Goal: Entertainment & Leisure: Browse casually

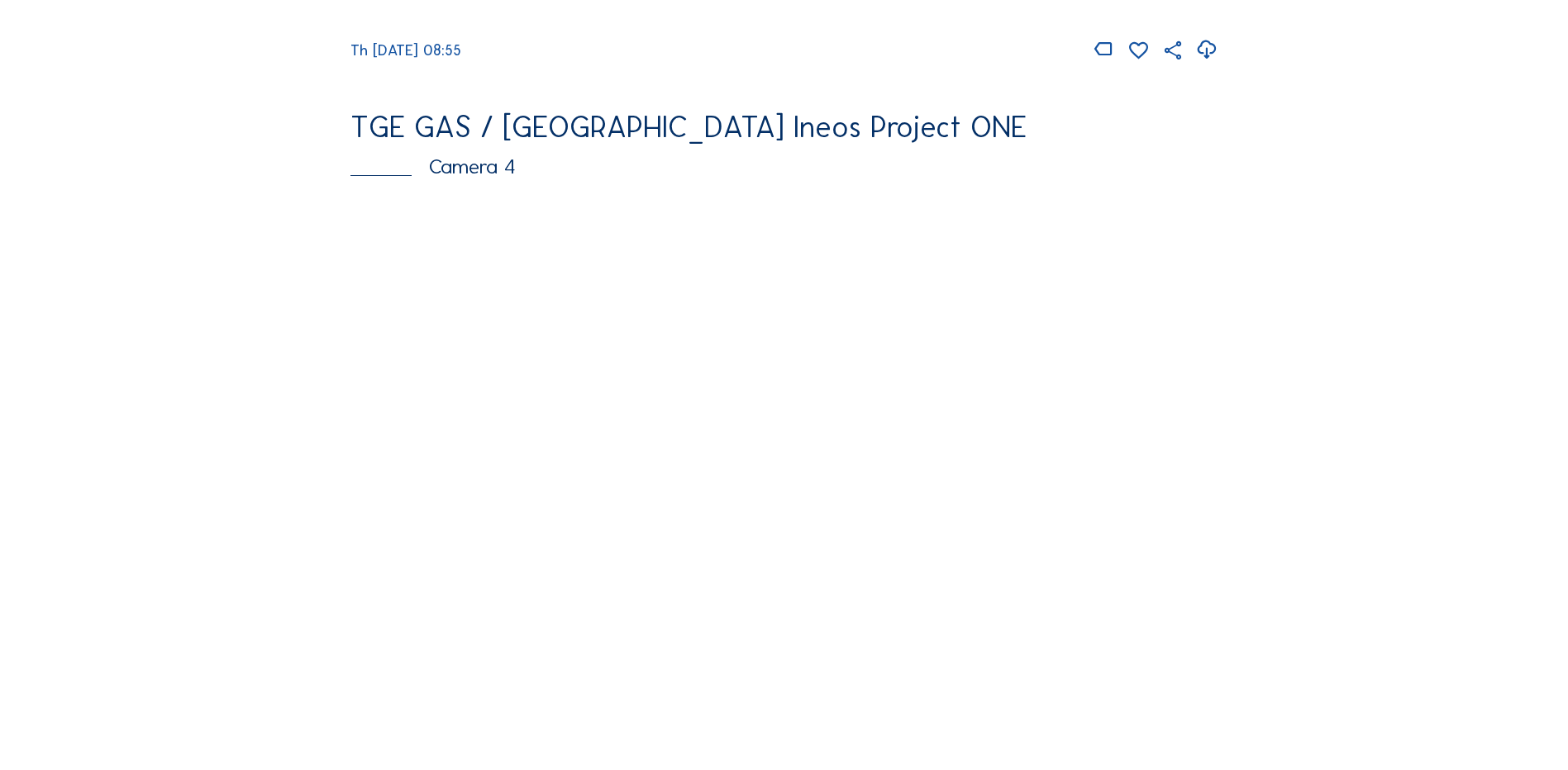
scroll to position [1404, 0]
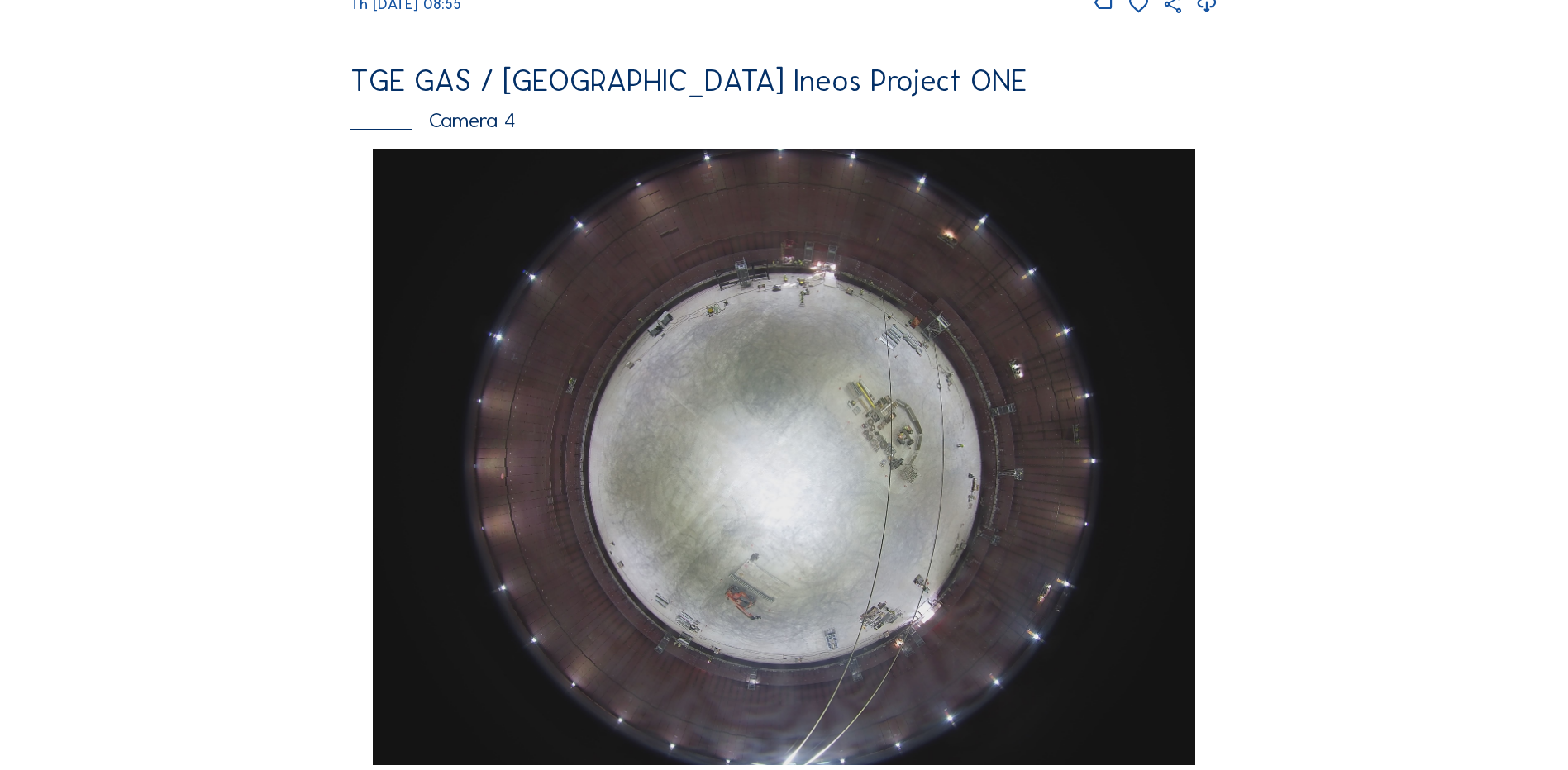
click at [265, 266] on div "Feed Photo Show Map Search Fullscreen TGE GAS / [GEOGRAPHIC_DATA] Ineos Project…" at bounding box center [784, 143] width 1176 height 2879
click at [1188, 275] on img at bounding box center [784, 457] width 821 height 617
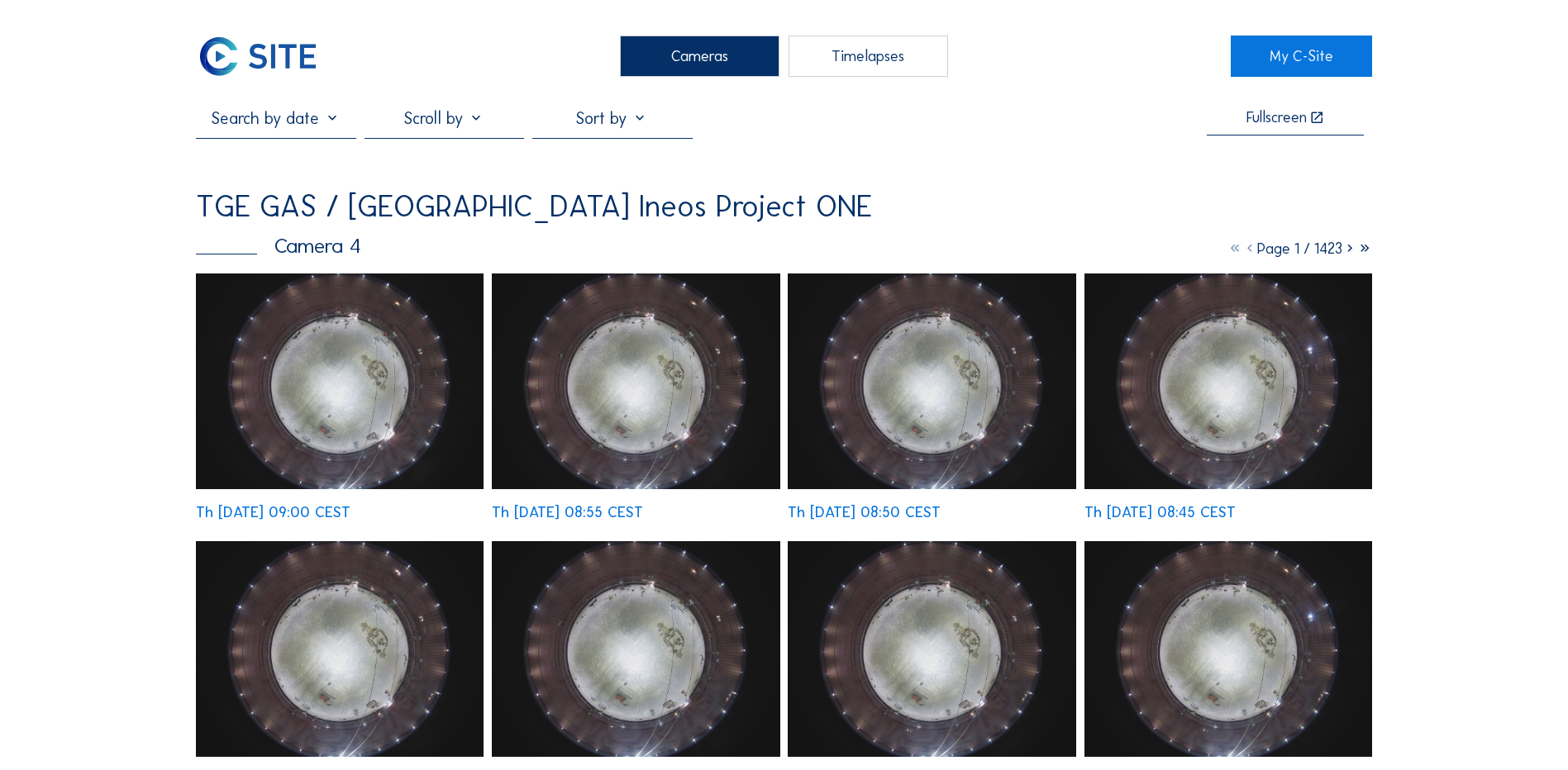
click at [340, 388] on img at bounding box center [339, 380] width 287 height 216
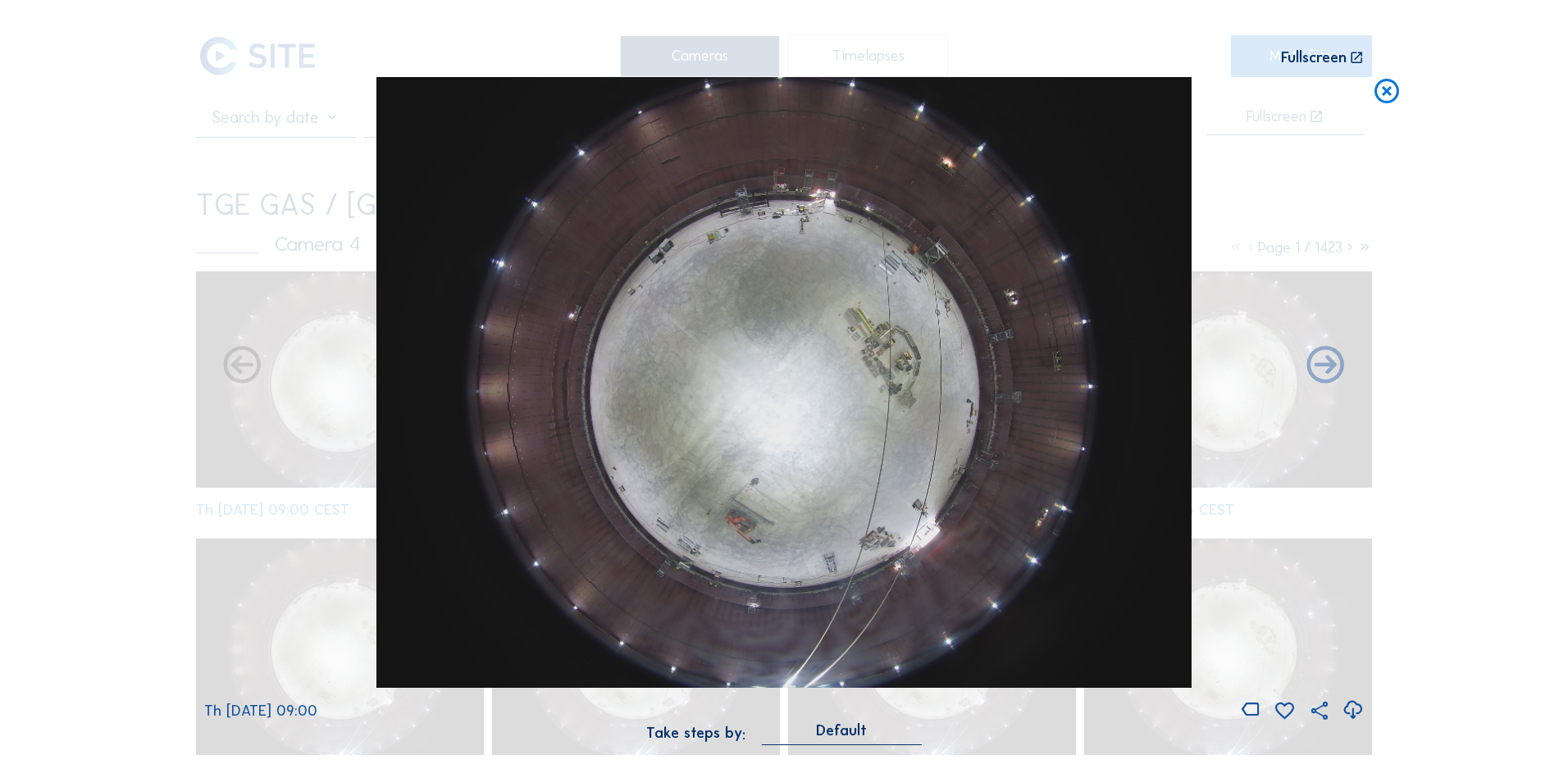
click at [1350, 713] on icon at bounding box center [1353, 710] width 22 height 27
click at [1415, 211] on div "Scroll to travel through time | Press 'Alt' Button + Scroll to Zoom | Click and…" at bounding box center [784, 382] width 1568 height 764
click at [1392, 91] on icon at bounding box center [1387, 92] width 30 height 30
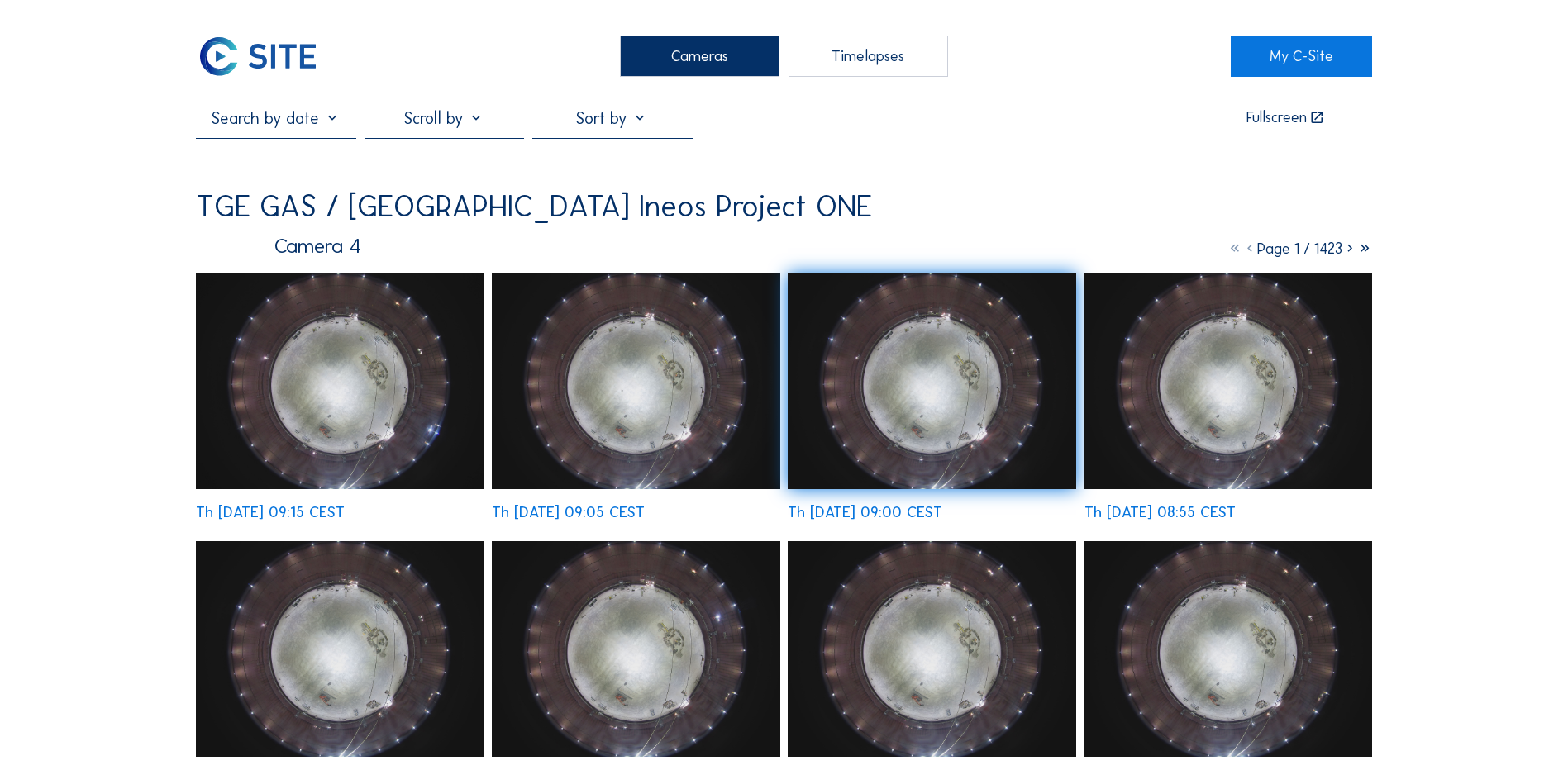
click at [671, 59] on div "Cameras" at bounding box center [699, 56] width 159 height 41
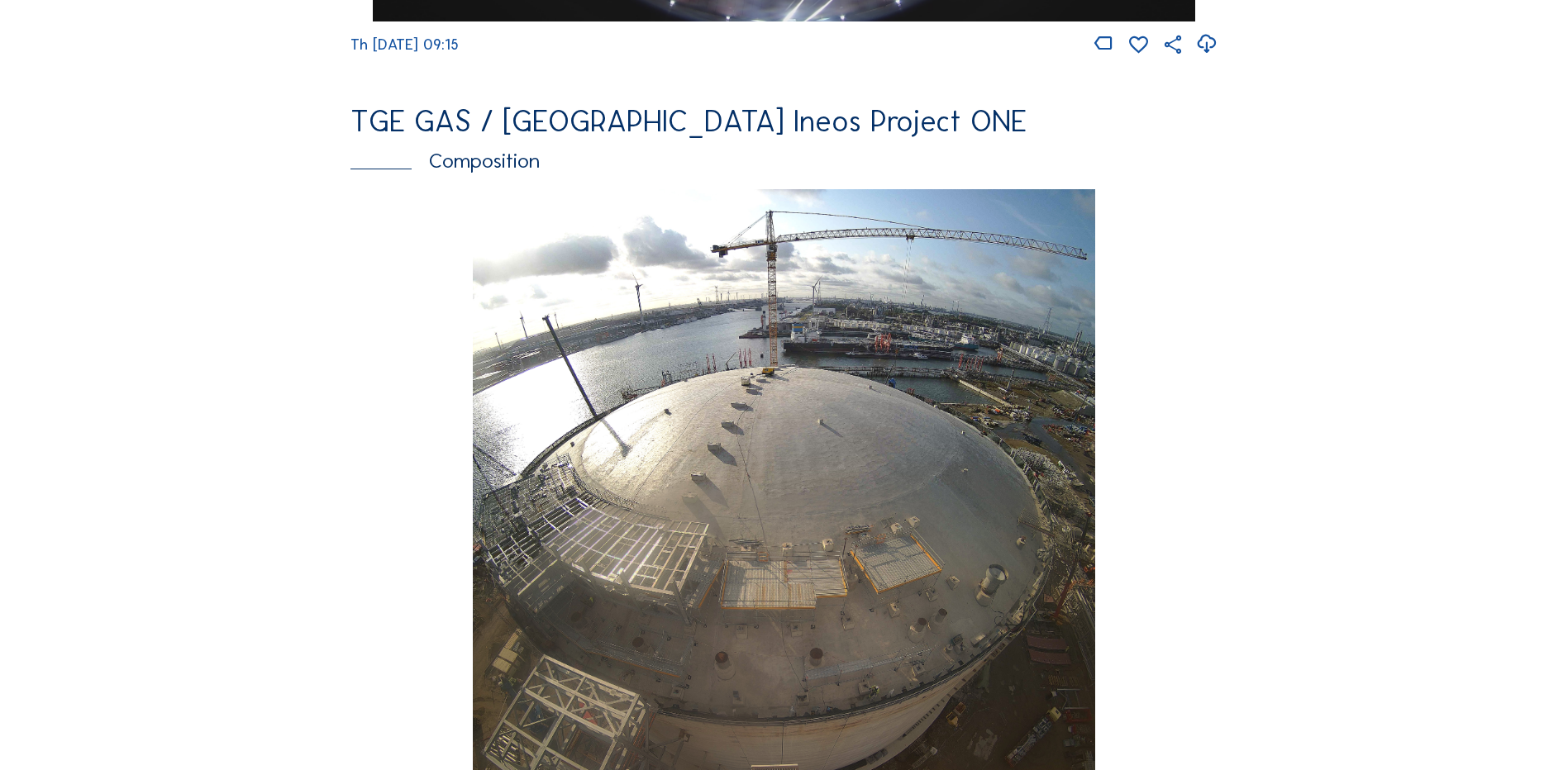
scroll to position [2230, 0]
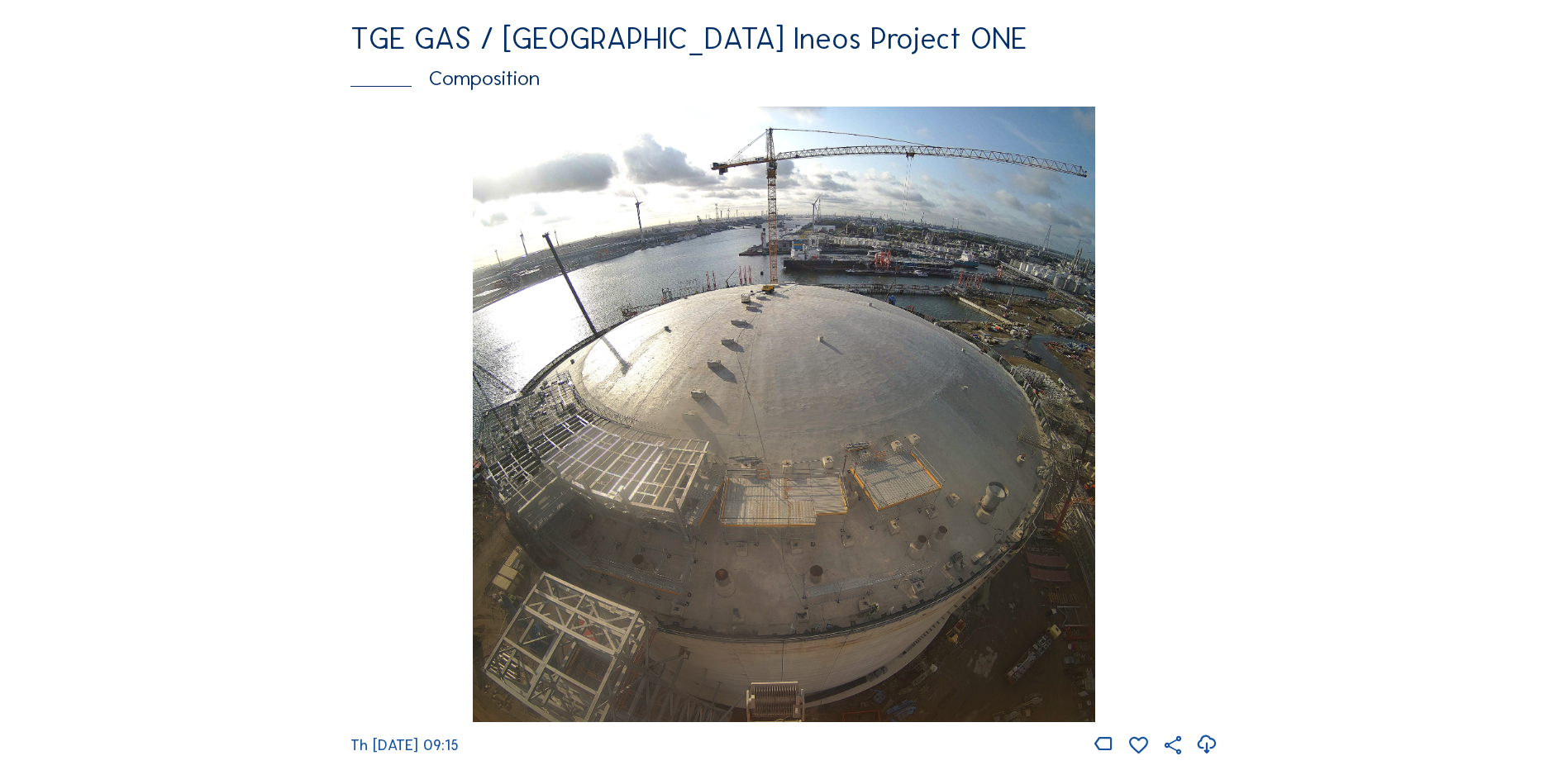
click at [558, 556] on img at bounding box center [784, 414] width 622 height 617
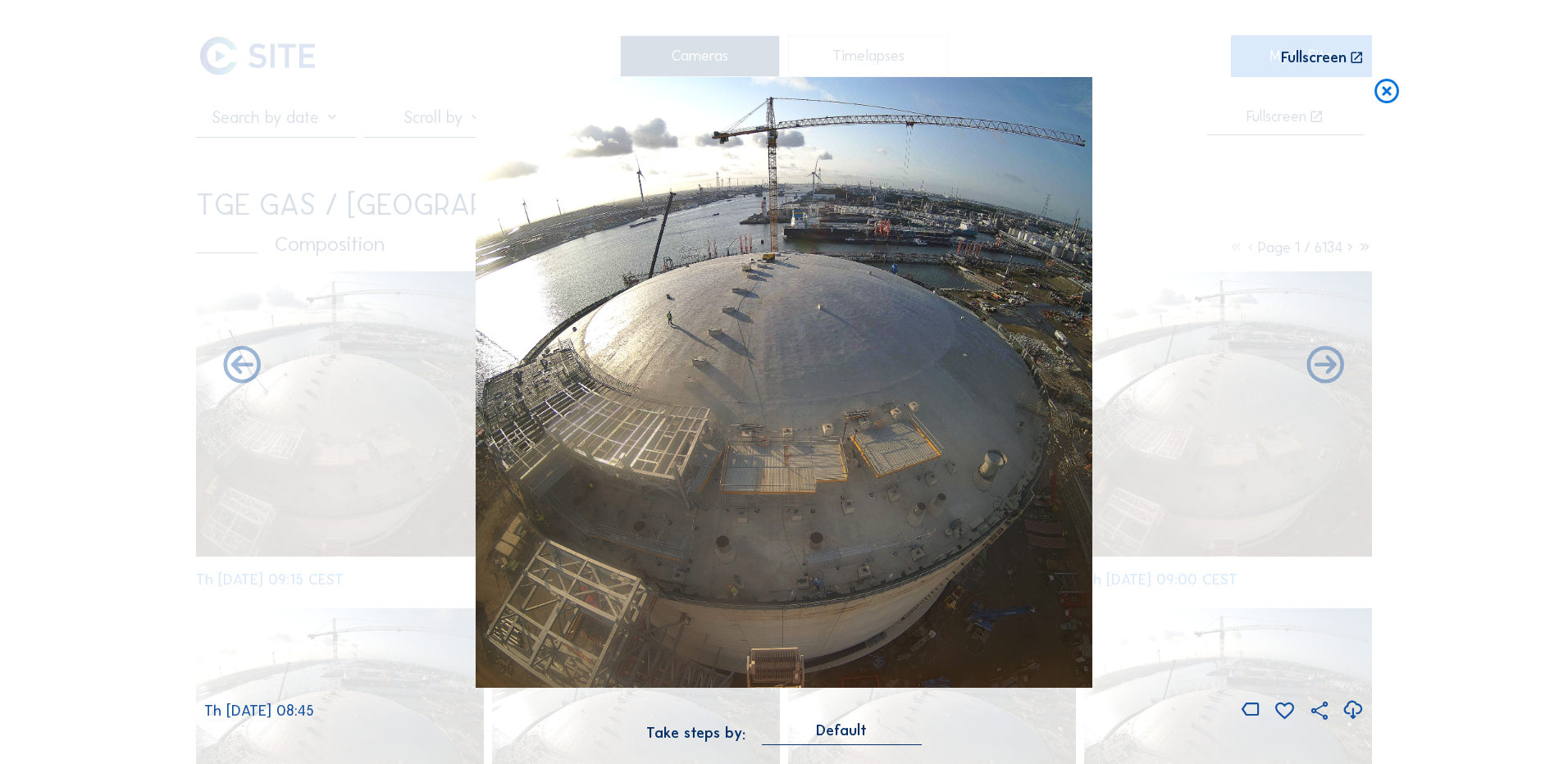
click at [1350, 714] on icon at bounding box center [1353, 710] width 22 height 27
click at [1513, 242] on div "Scroll to travel through time | Press 'Alt' Button + Scroll to Zoom | Click and…" at bounding box center [784, 382] width 1568 height 764
click at [1381, 98] on icon at bounding box center [1387, 92] width 30 height 30
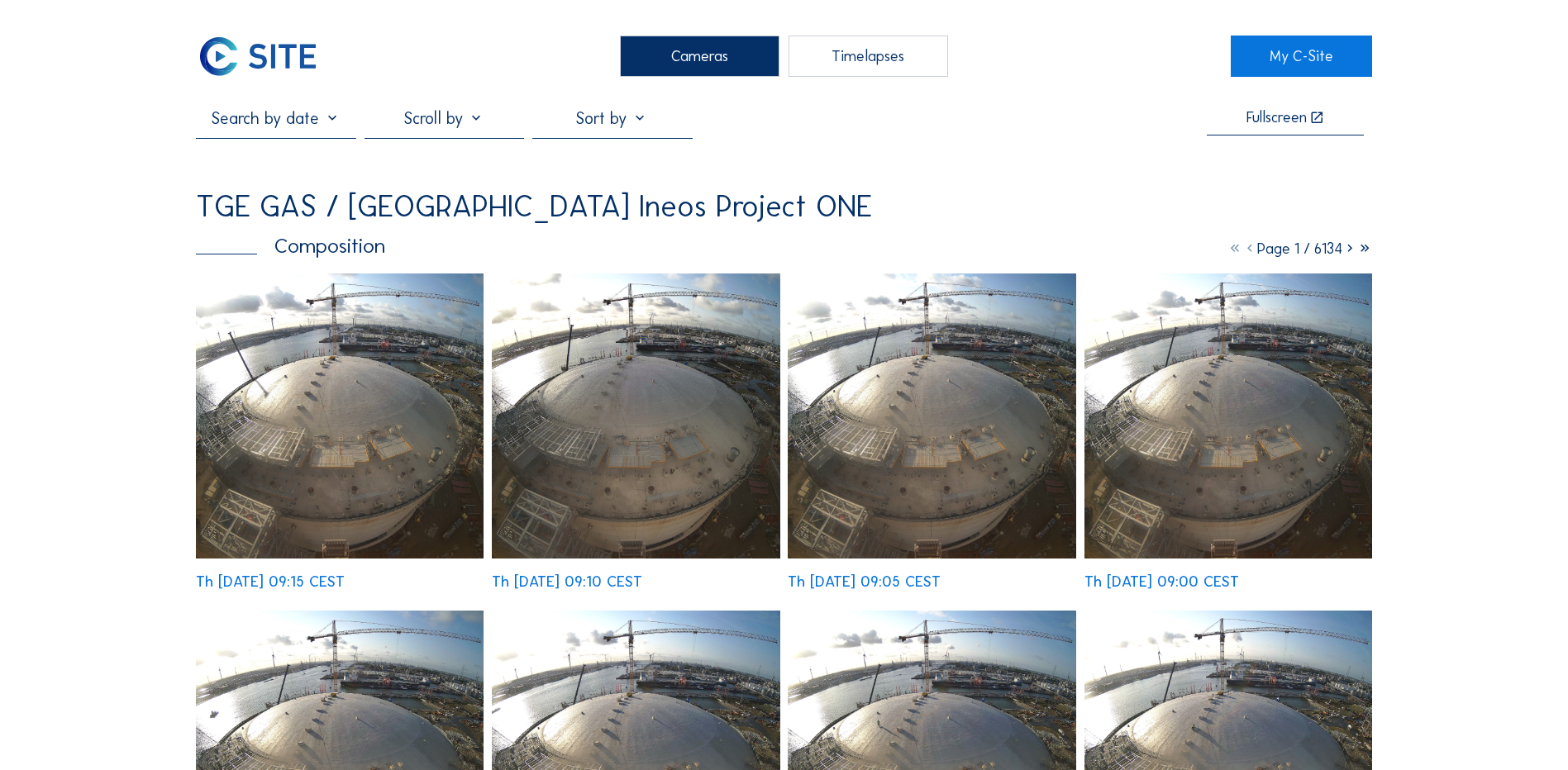
click at [712, 51] on div "Cameras" at bounding box center [699, 56] width 159 height 41
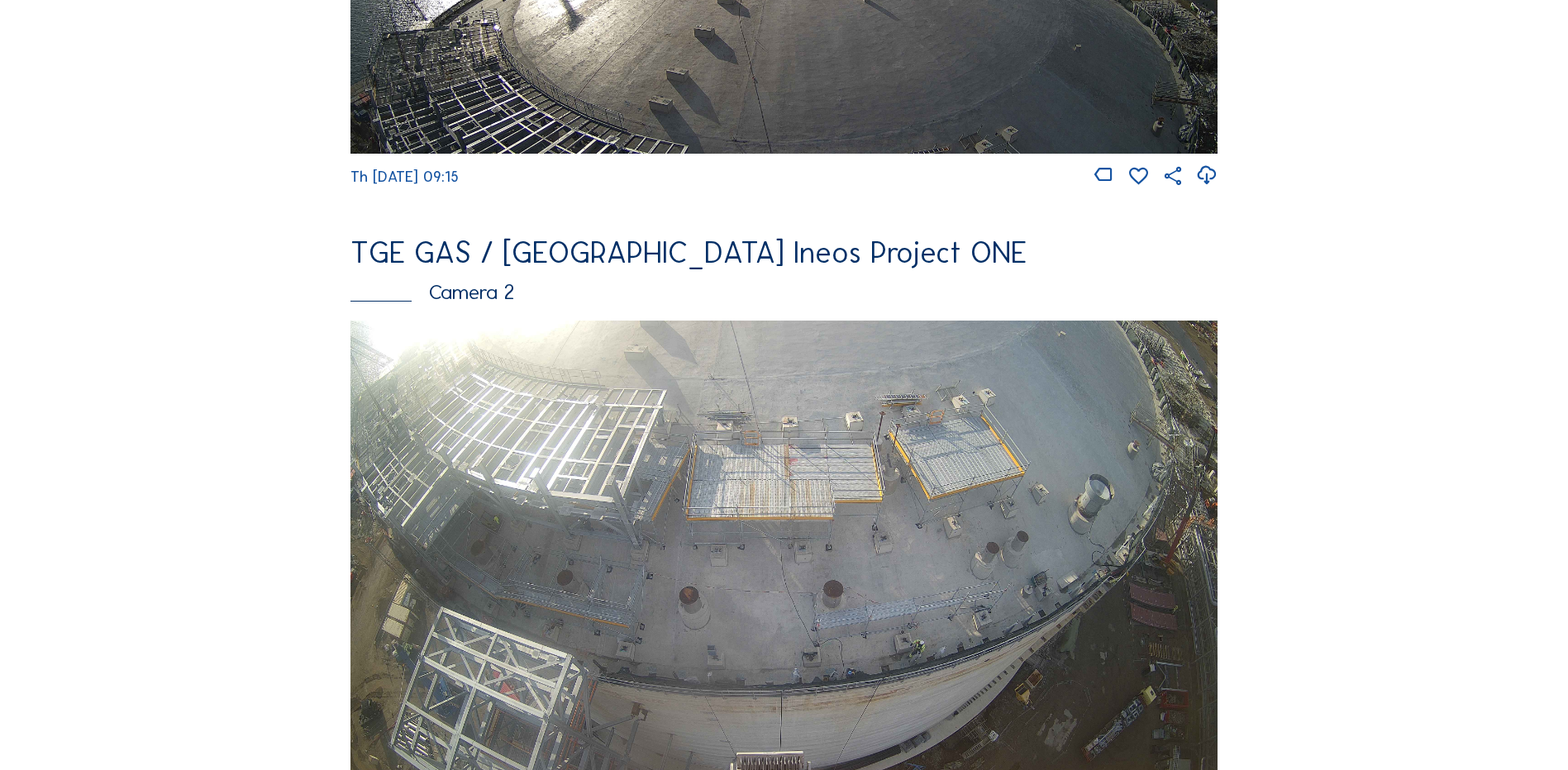
scroll to position [578, 0]
click at [525, 543] on img at bounding box center [784, 564] width 867 height 488
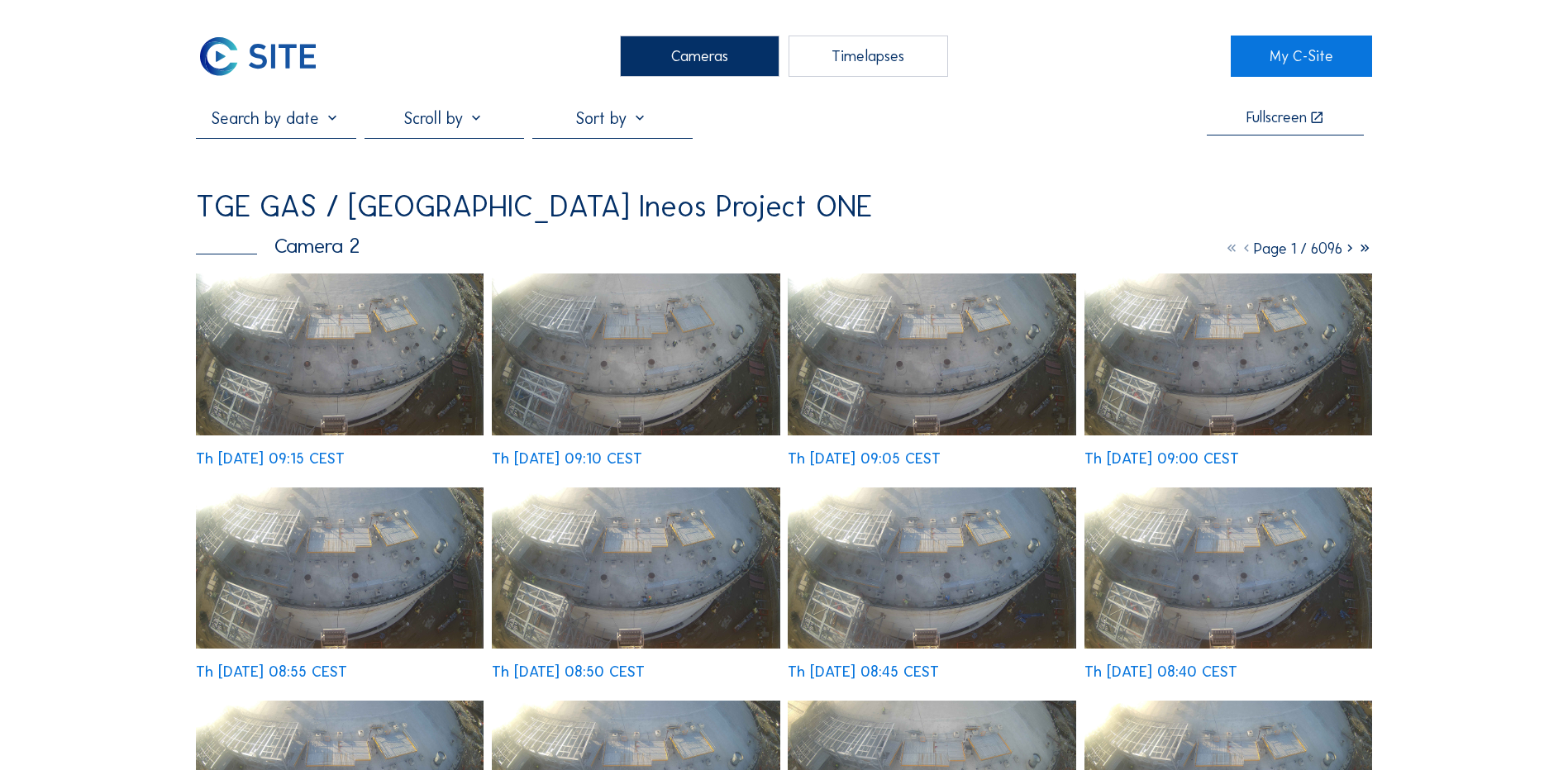
click at [343, 394] on img at bounding box center [339, 354] width 287 height 162
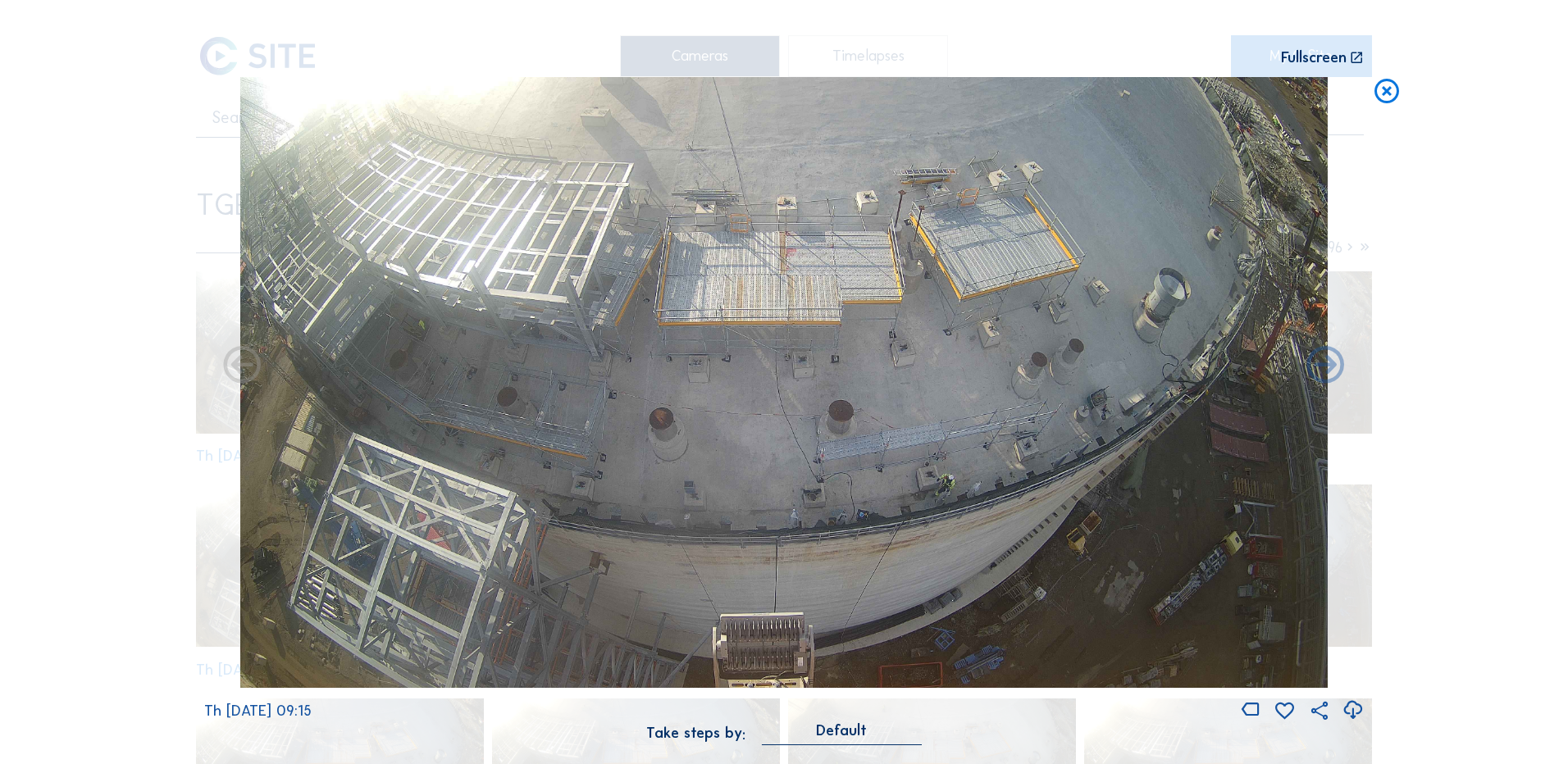
click at [1359, 713] on icon at bounding box center [1353, 710] width 22 height 27
click at [1470, 260] on div "Scroll to travel through time | Press 'Alt' Button + Scroll to Zoom | Click and…" at bounding box center [784, 382] width 1568 height 764
click at [1388, 86] on icon at bounding box center [1387, 92] width 30 height 30
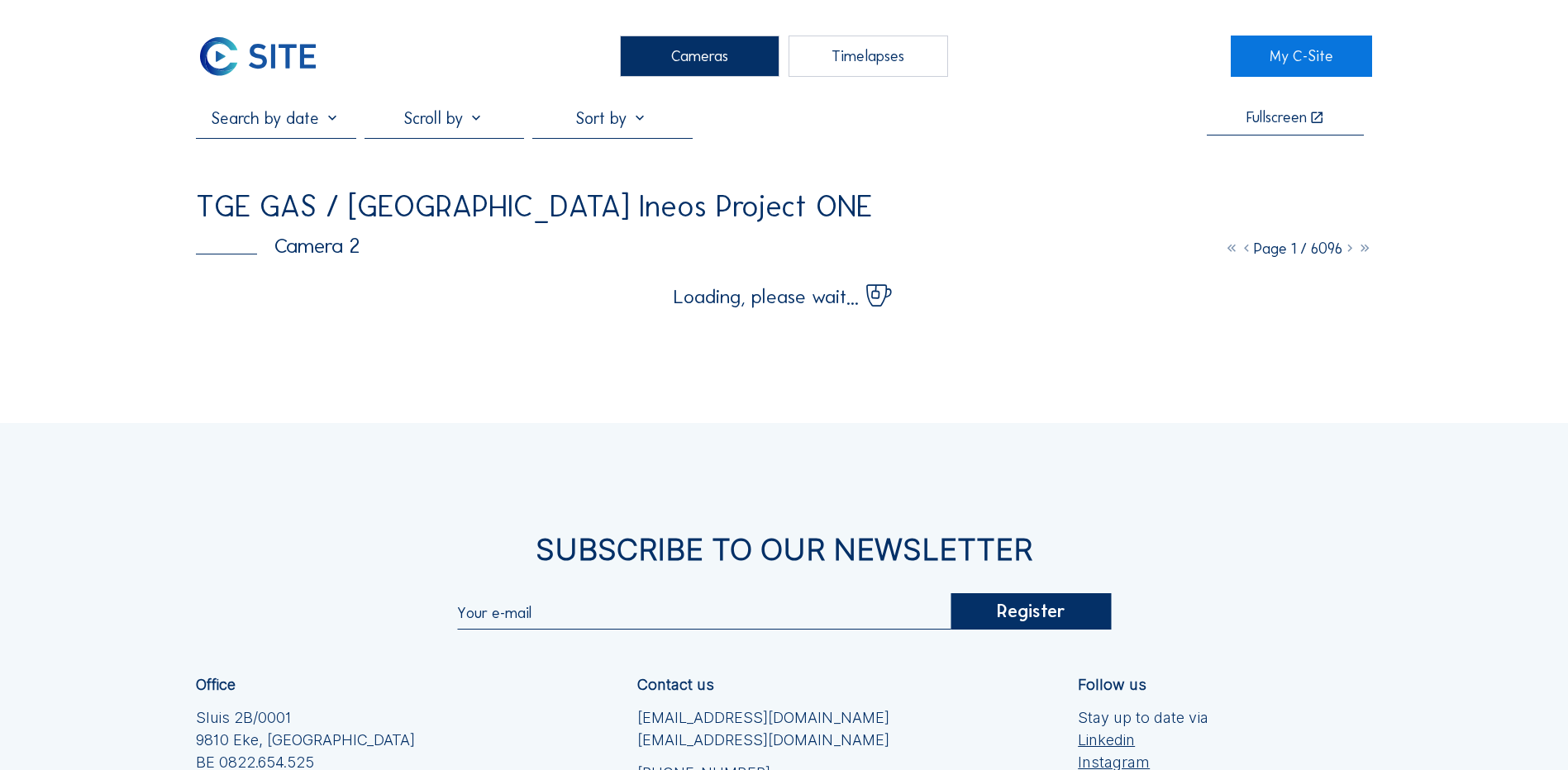
click at [682, 55] on div "Cameras" at bounding box center [699, 56] width 159 height 41
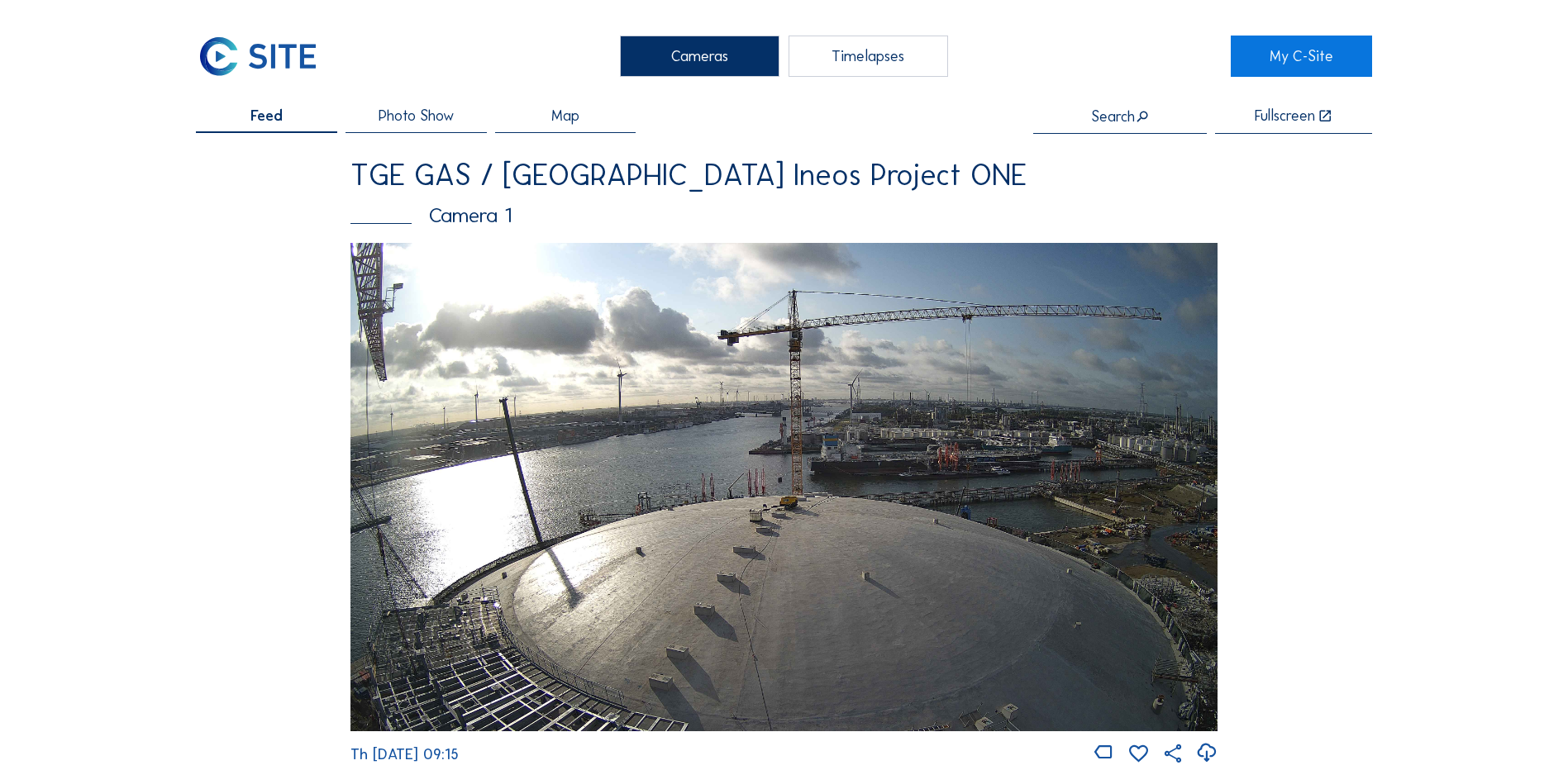
click at [502, 226] on div "Camera 1" at bounding box center [784, 216] width 867 height 21
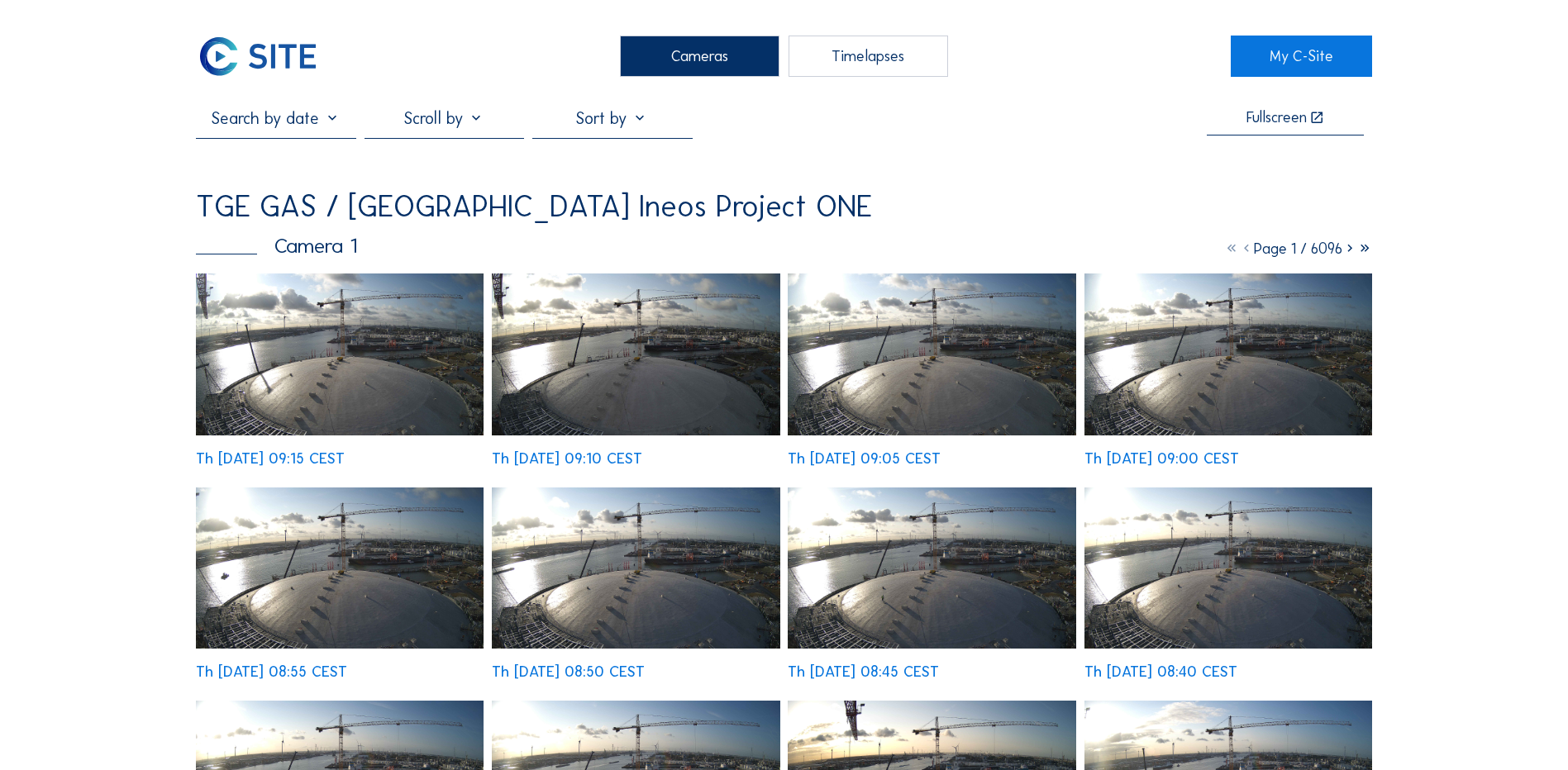
click at [321, 369] on img at bounding box center [339, 354] width 287 height 162
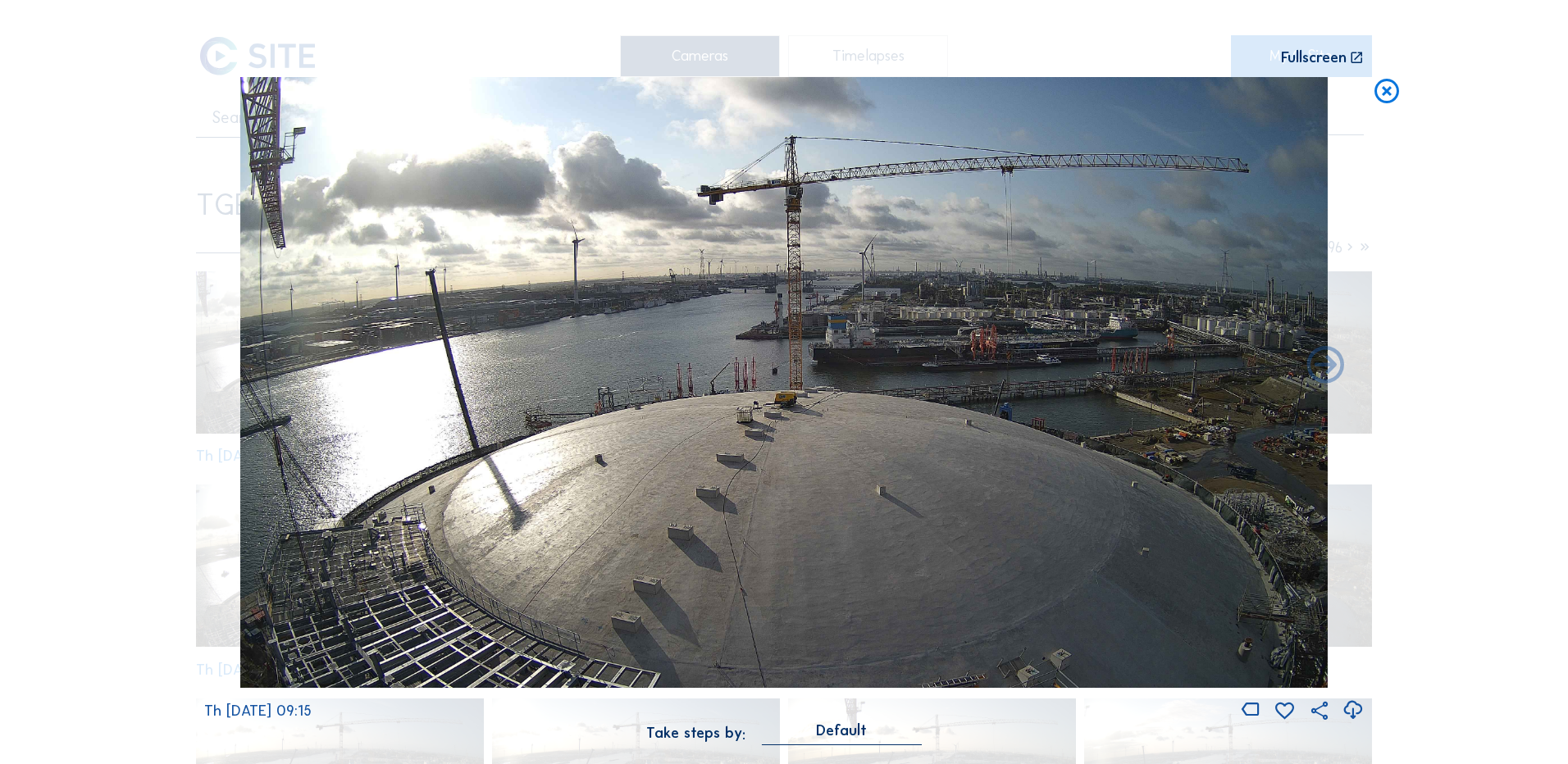
click at [1387, 92] on icon at bounding box center [1387, 92] width 30 height 30
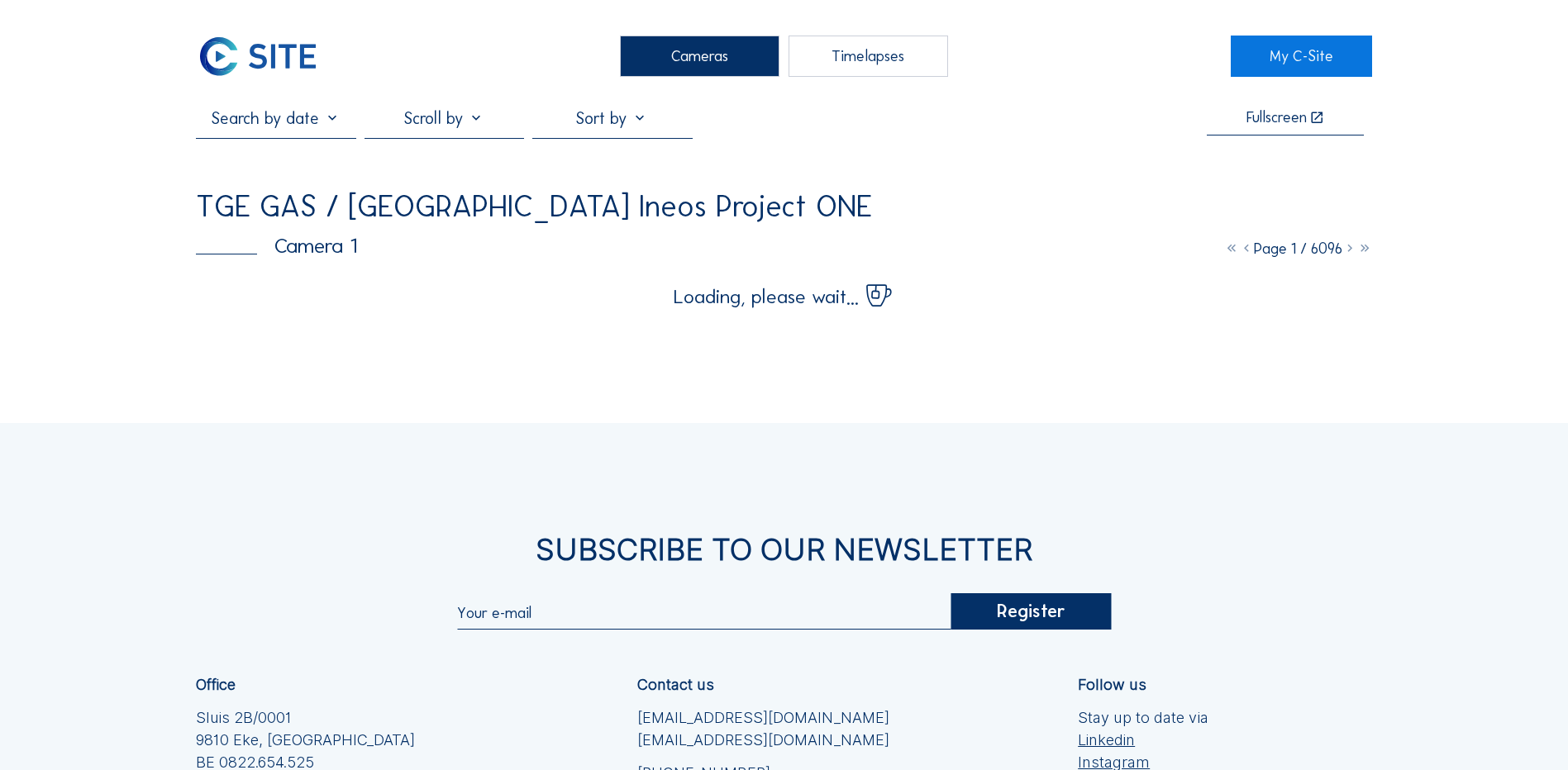
click at [125, 152] on div "Cameras Timelapses My C-Site Fullscreen TGE GAS / Antwerpen Ineos Project ONE C…" at bounding box center [784, 516] width 1568 height 1032
